Goal: Task Accomplishment & Management: Complete application form

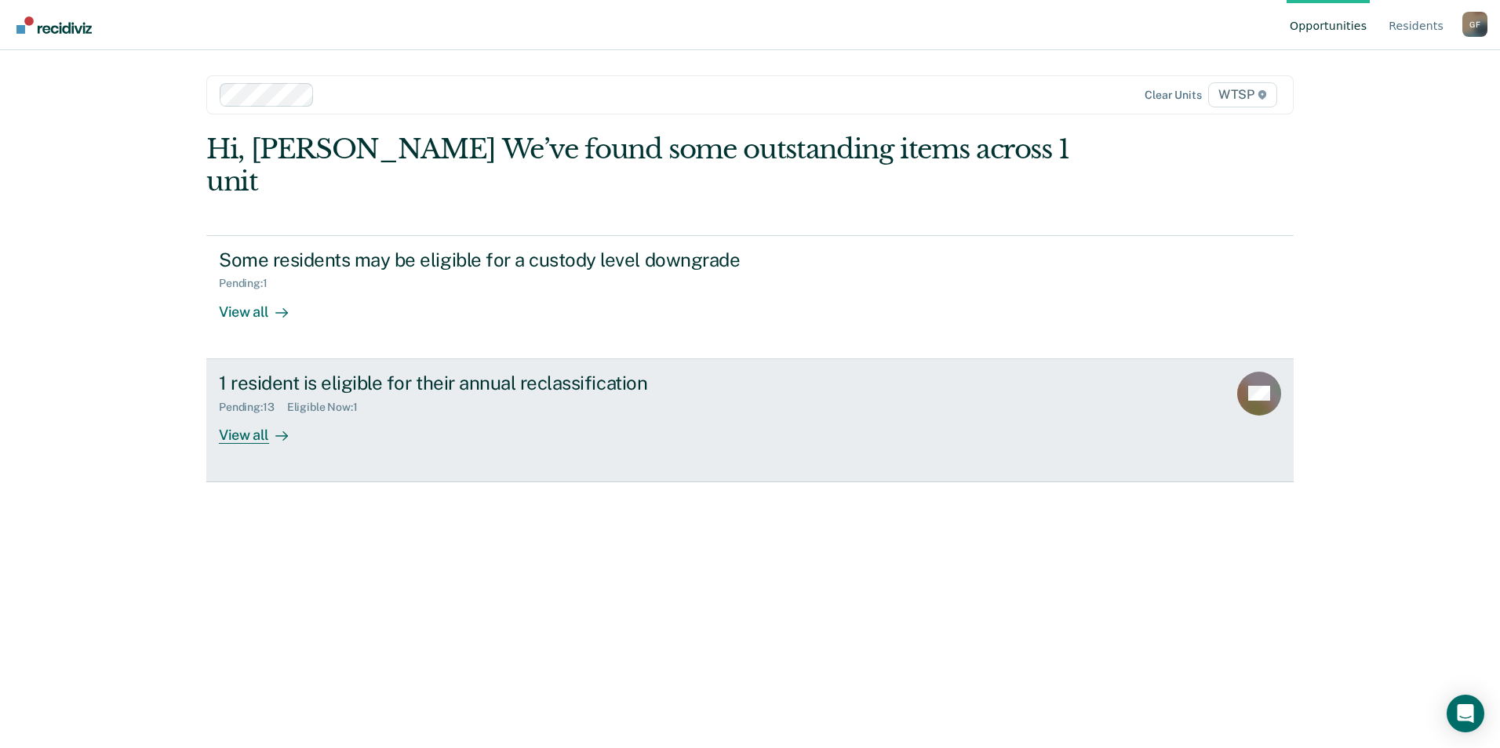
click at [260, 413] on div "View all" at bounding box center [263, 428] width 88 height 31
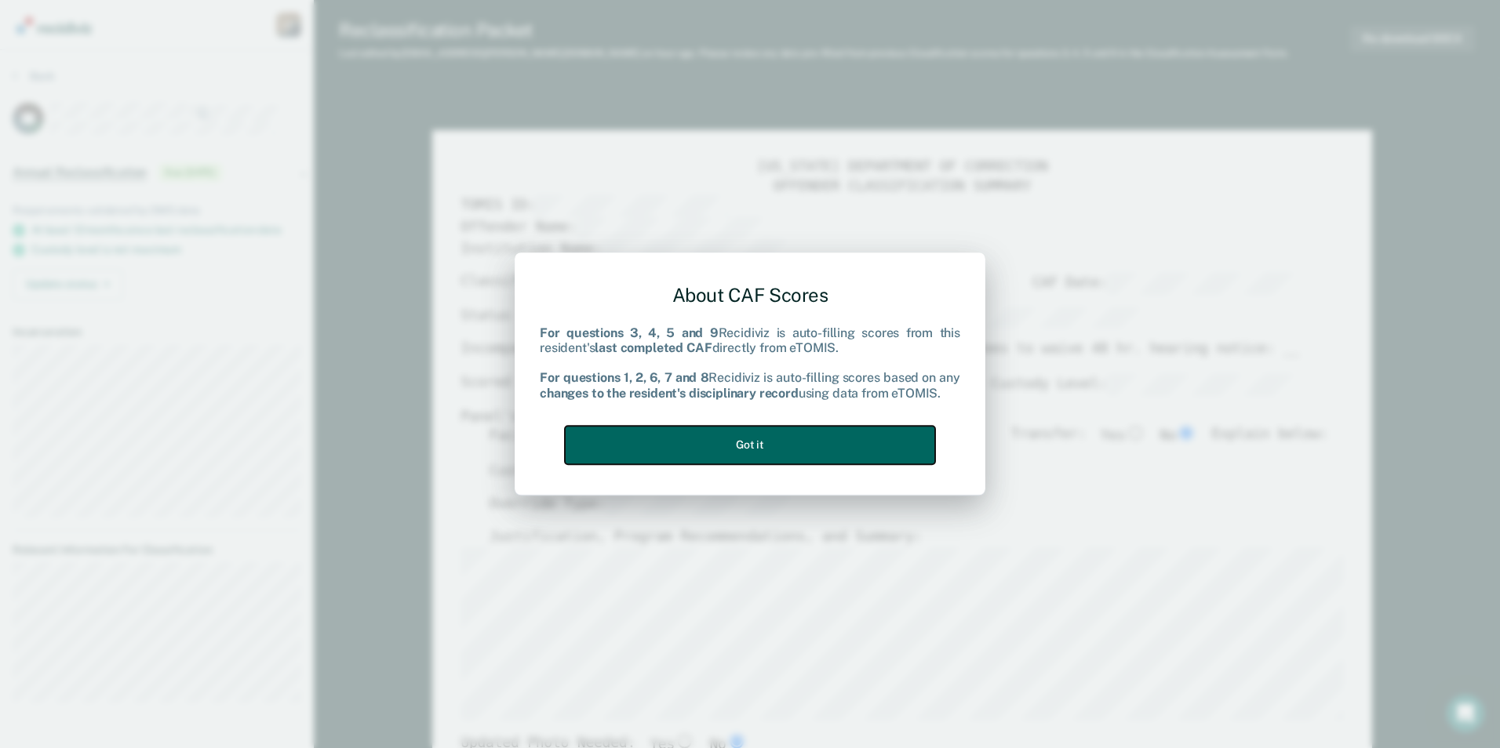
click at [796, 445] on button "Got it" at bounding box center [750, 445] width 370 height 38
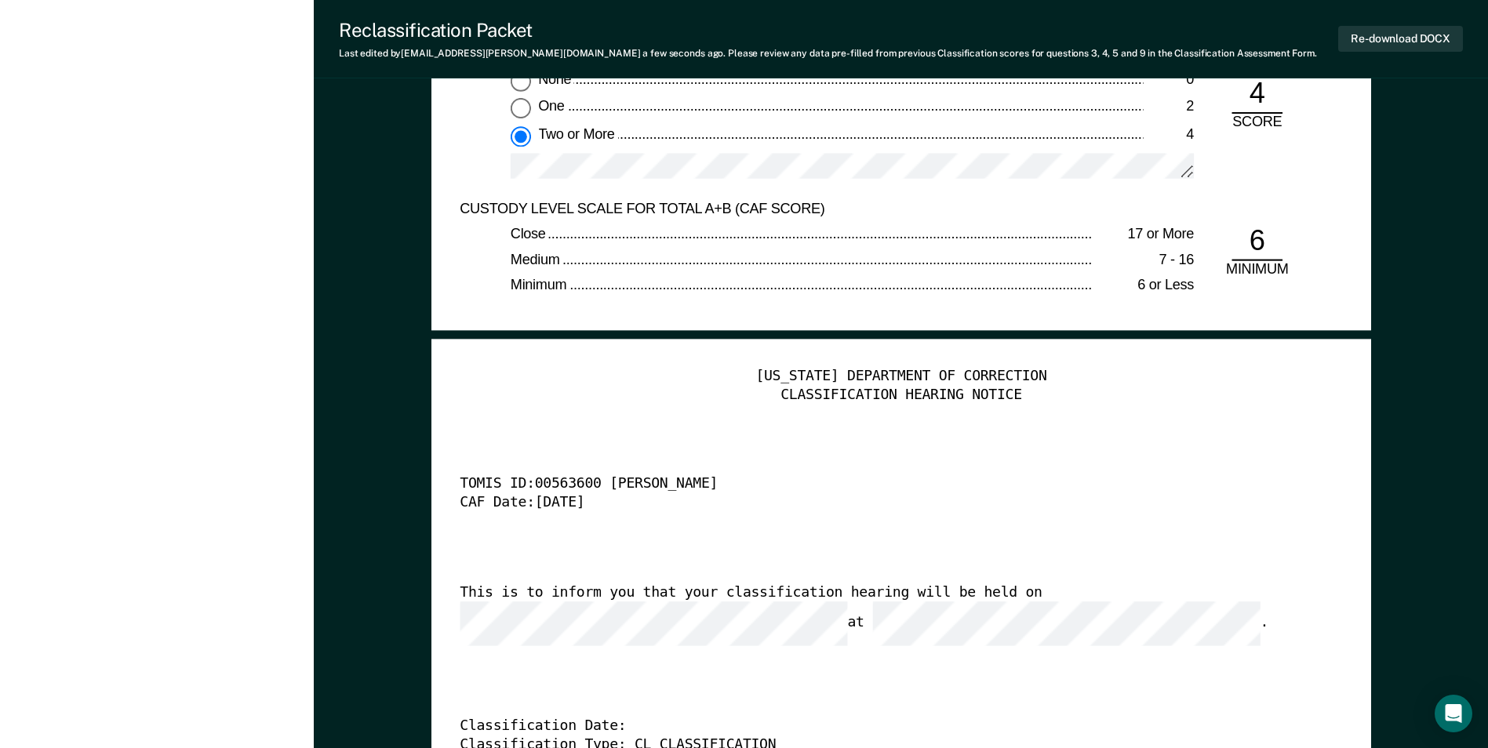
scroll to position [0, 42]
click at [798, 506] on div "CAF Date: [DATE]" at bounding box center [879, 503] width 838 height 19
click at [1399, 35] on button "Re-download DOCX" at bounding box center [1400, 39] width 125 height 26
type textarea "x"
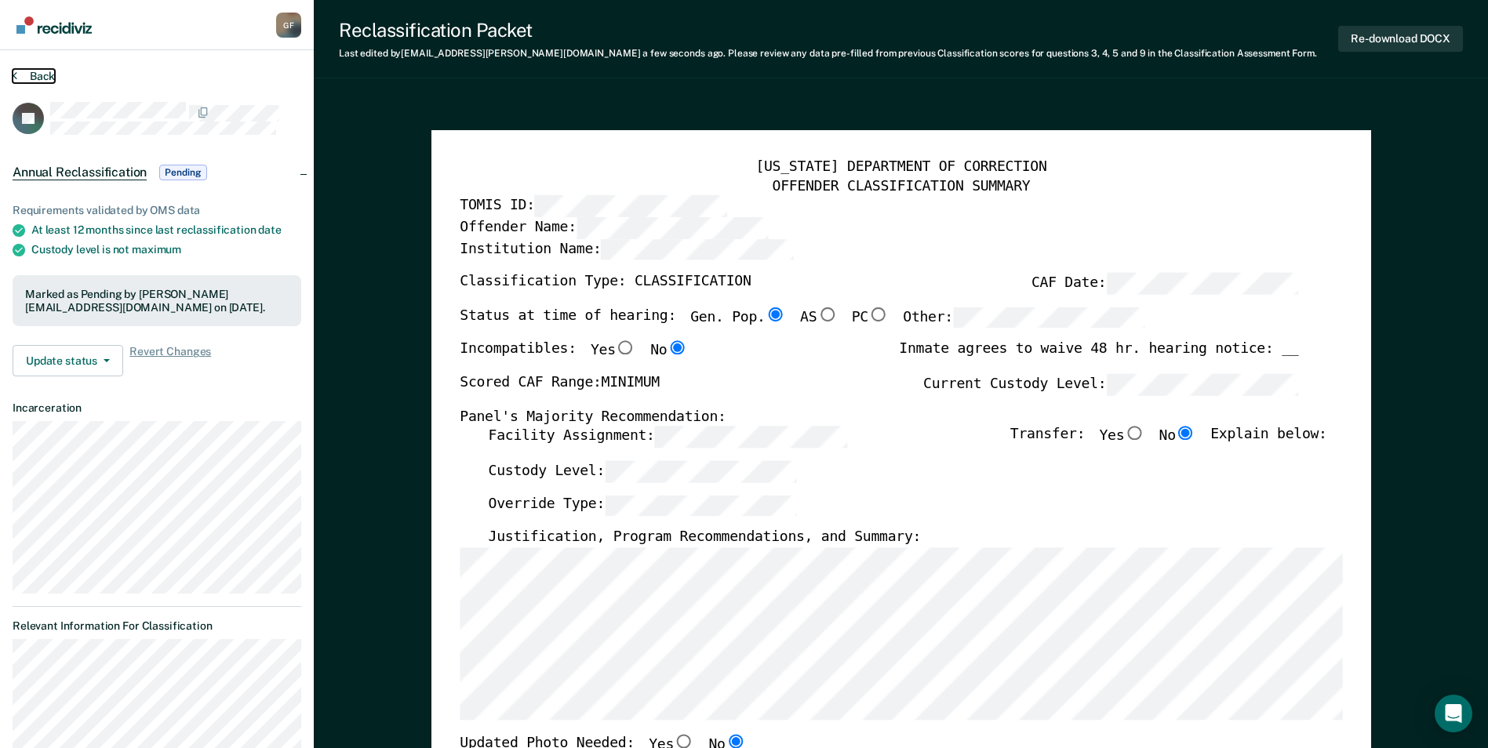
click at [37, 71] on button "Back" at bounding box center [34, 76] width 42 height 14
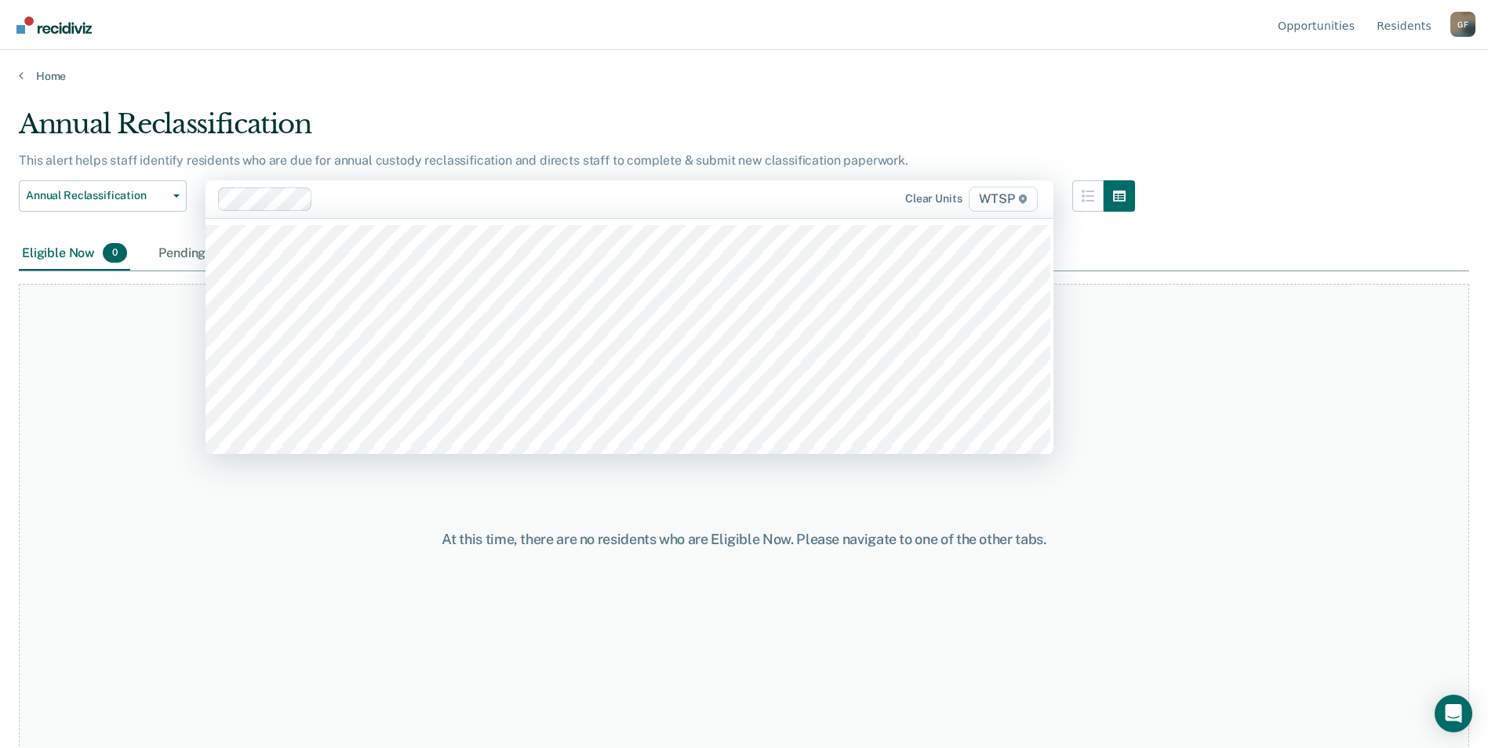
drag, startPoint x: 899, startPoint y: 216, endPoint x: 890, endPoint y: 220, distance: 9.2
click at [897, 217] on div "524 results available. Use Up and Down to choose options, press Enter to select…" at bounding box center [630, 199] width 848 height 38
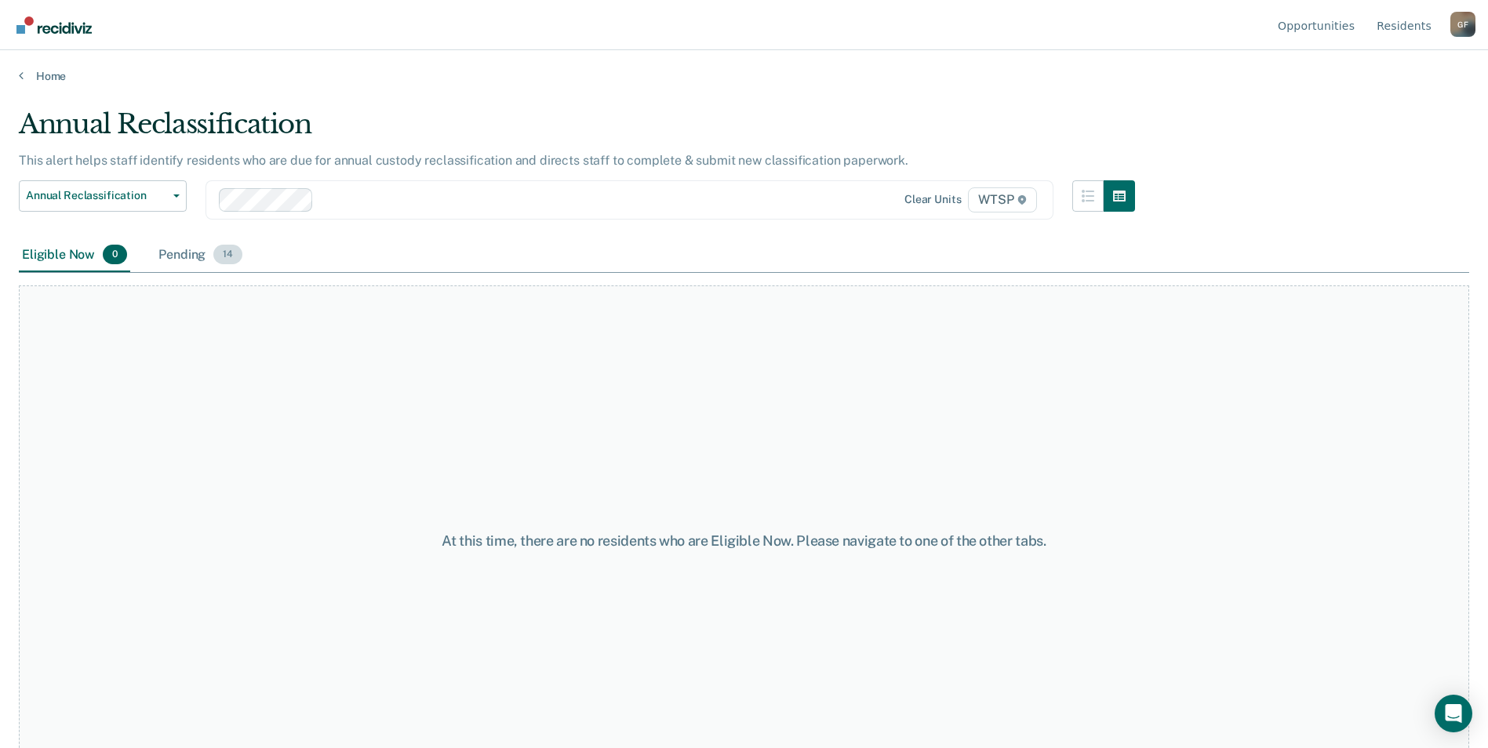
click at [190, 255] on div "Pending 14" at bounding box center [200, 255] width 90 height 35
